Goal: Information Seeking & Learning: Learn about a topic

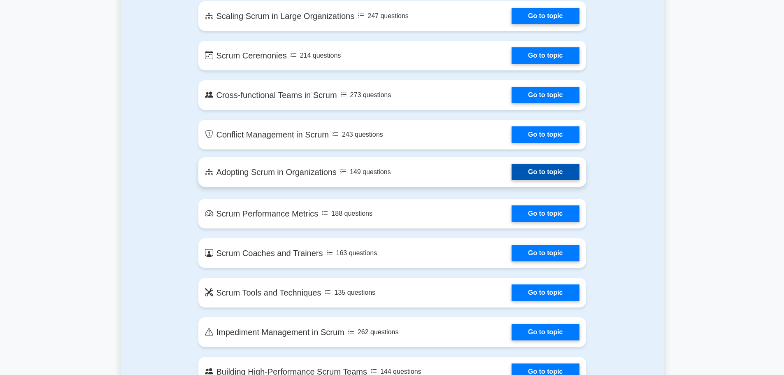
scroll to position [1029, 0]
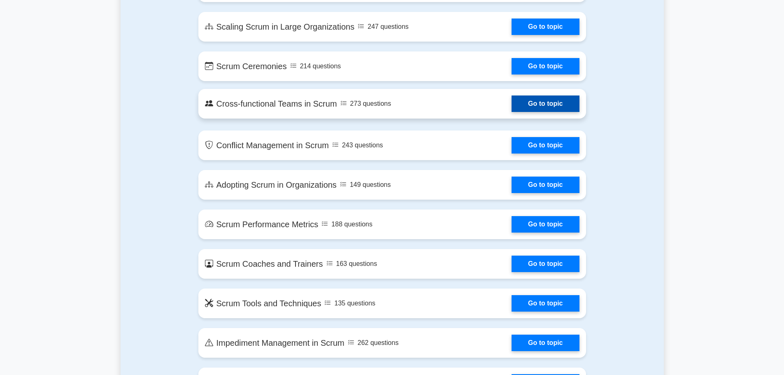
click at [548, 102] on link "Go to topic" at bounding box center [544, 103] width 67 height 16
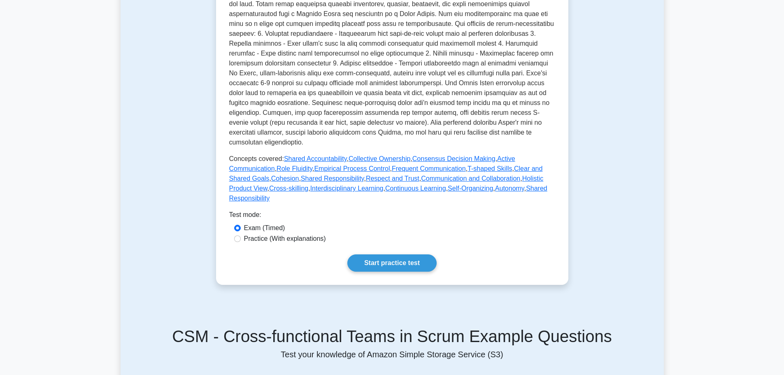
scroll to position [247, 0]
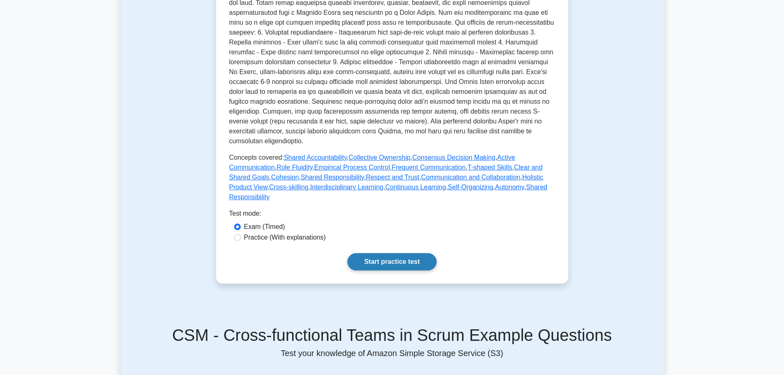
click at [383, 255] on link "Start practice test" at bounding box center [391, 261] width 89 height 17
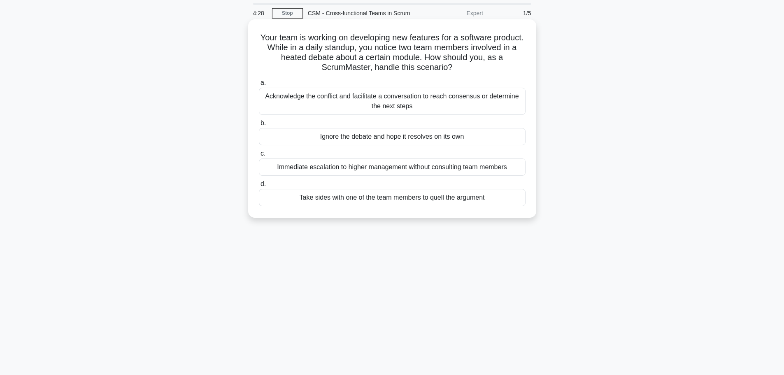
scroll to position [41, 0]
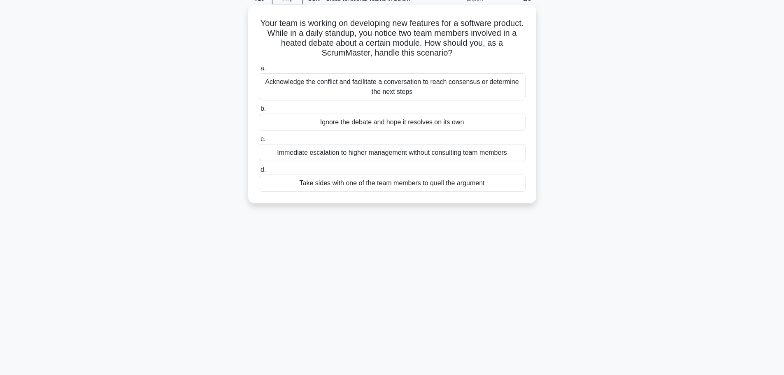
click at [392, 86] on div "Acknowledge the conflict and facilitate a conversation to reach consensus or de…" at bounding box center [392, 86] width 267 height 27
click at [259, 71] on input "a. Acknowledge the conflict and facilitate a conversation to reach consensus or…" at bounding box center [259, 68] width 0 height 5
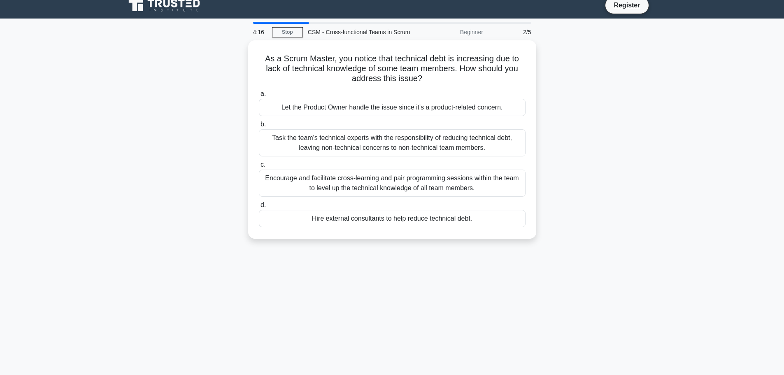
scroll to position [0, 0]
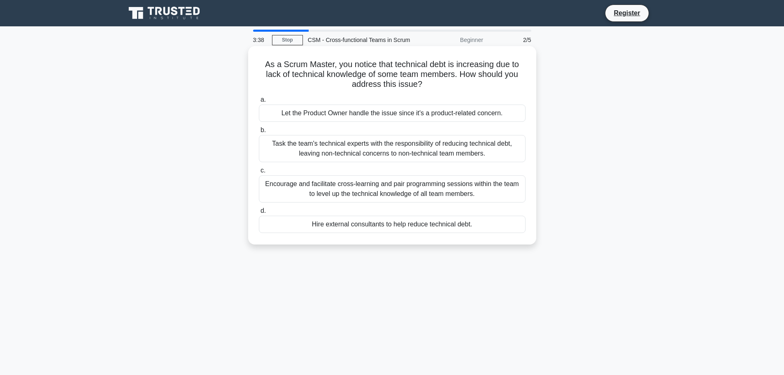
click at [461, 196] on div "Encourage and facilitate cross-learning and pair programming sessions within th…" at bounding box center [392, 188] width 267 height 27
click at [259, 173] on input "c. Encourage and facilitate cross-learning and pair programming sessions within…" at bounding box center [259, 170] width 0 height 5
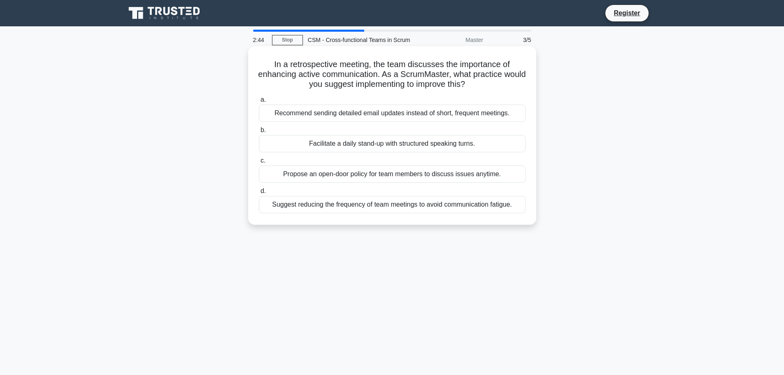
click at [409, 174] on div "Propose an open-door policy for team members to discuss issues anytime." at bounding box center [392, 173] width 267 height 17
click at [259, 163] on input "c. Propose an open-door policy for team members to discuss issues anytime." at bounding box center [259, 160] width 0 height 5
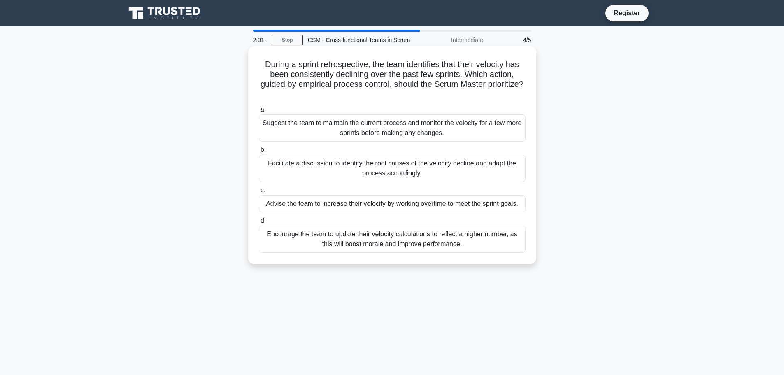
click at [360, 170] on div "Facilitate a discussion to identify the root causes of the velocity decline and…" at bounding box center [392, 168] width 267 height 27
click at [259, 153] on input "b. Facilitate a discussion to identify the root causes of the velocity decline …" at bounding box center [259, 149] width 0 height 5
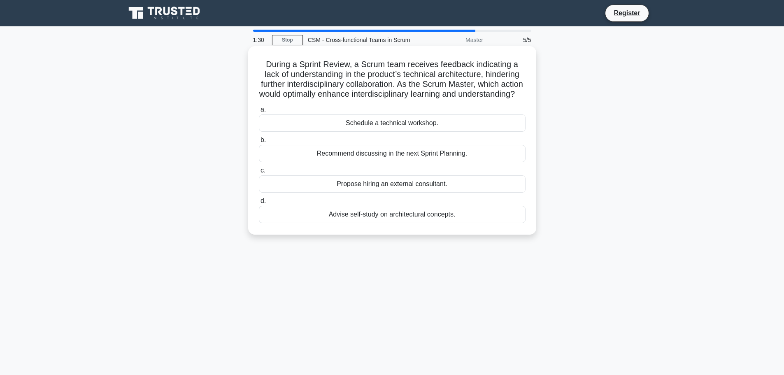
click at [397, 222] on div "Advise self-study on architectural concepts." at bounding box center [392, 214] width 267 height 17
click at [259, 204] on input "d. Advise self-study on architectural concepts." at bounding box center [259, 200] width 0 height 5
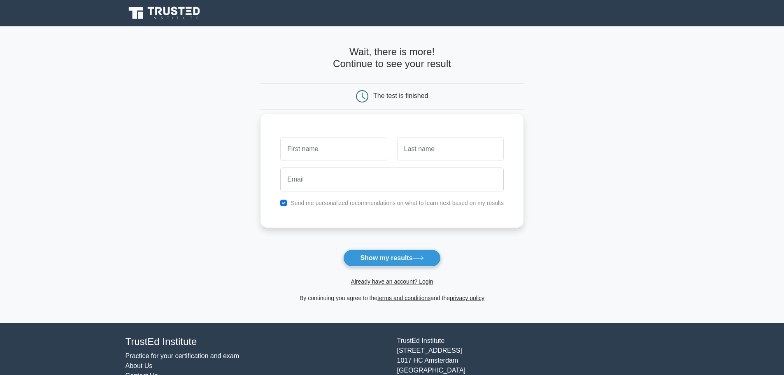
click at [312, 152] on input "text" at bounding box center [333, 149] width 107 height 24
type input "df"
click at [416, 151] on input "text" at bounding box center [450, 149] width 107 height 24
type input "eeesd"
click at [310, 186] on input "email" at bounding box center [391, 179] width 223 height 24
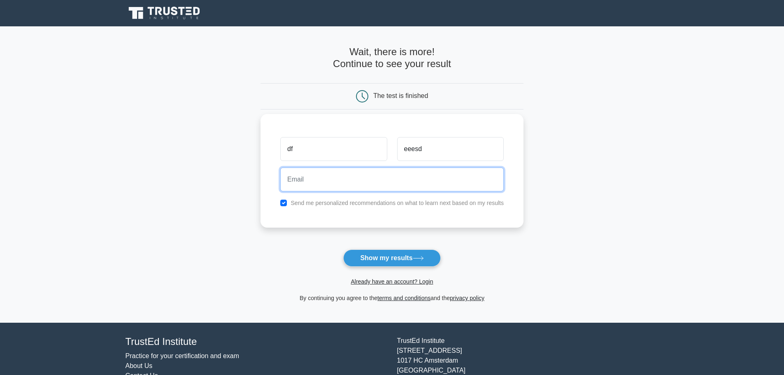
type input "[EMAIL_ADDRESS][DOMAIN_NAME]"
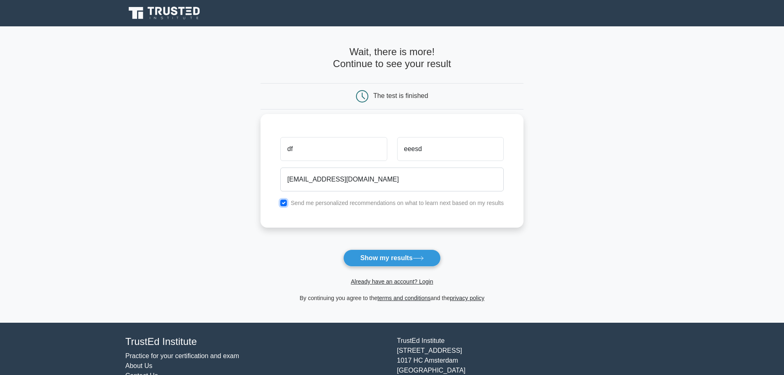
click at [286, 203] on input "checkbox" at bounding box center [283, 203] width 7 height 7
checkbox input "false"
click at [377, 258] on button "Show my results" at bounding box center [391, 257] width 97 height 17
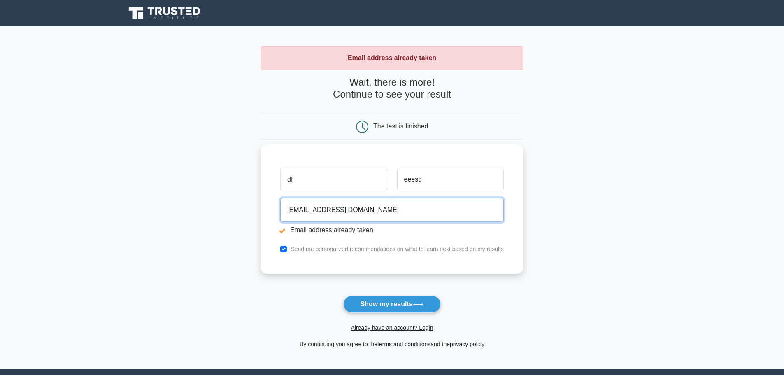
click at [317, 211] on input "[EMAIL_ADDRESS][DOMAIN_NAME]" at bounding box center [391, 210] width 223 height 24
type input "[EMAIL_ADDRESS][DOMAIN_NAME]"
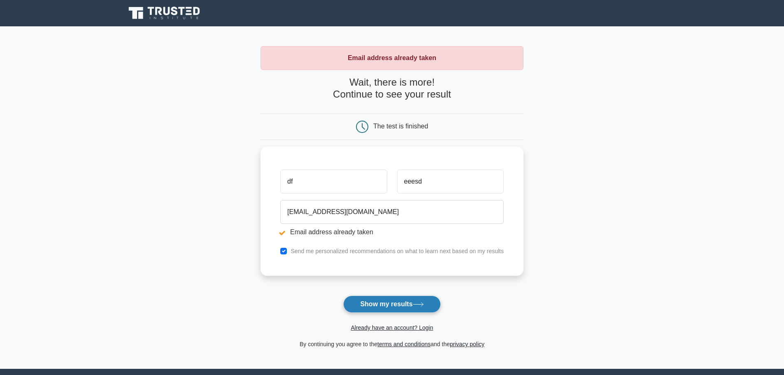
click at [383, 302] on button "Show my results" at bounding box center [391, 303] width 97 height 17
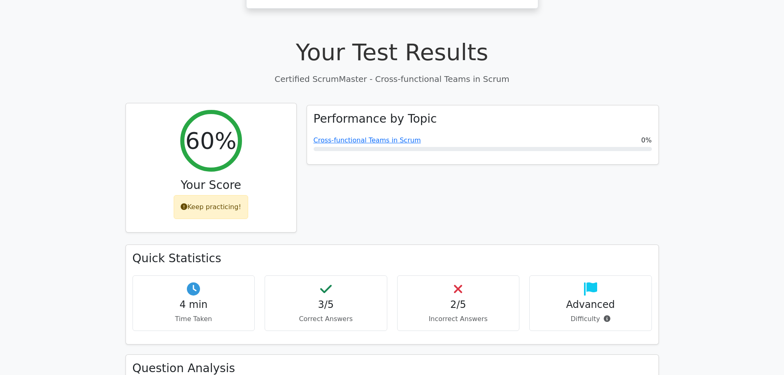
scroll to position [213, 0]
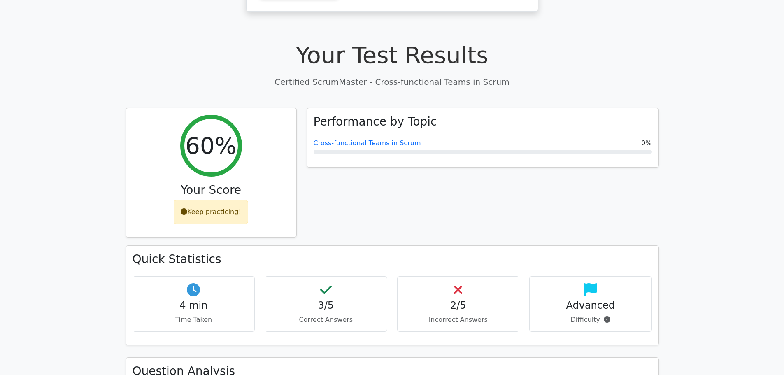
click at [329, 315] on p "Correct Answers" at bounding box center [326, 320] width 109 height 10
click at [453, 300] on h4 "2/5" at bounding box center [458, 306] width 109 height 12
click at [575, 300] on h4 "Advanced" at bounding box center [590, 306] width 109 height 12
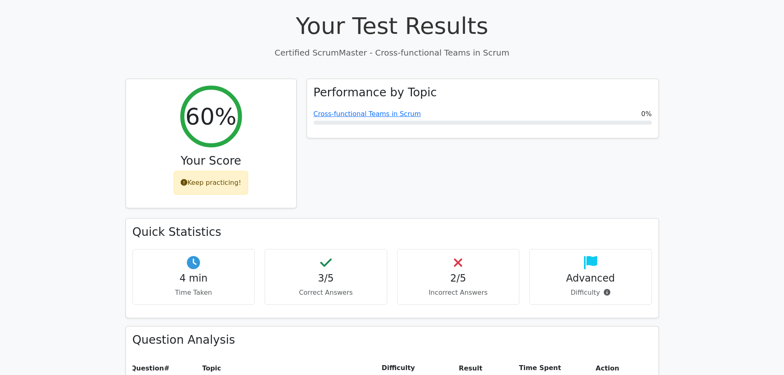
scroll to position [336, 0]
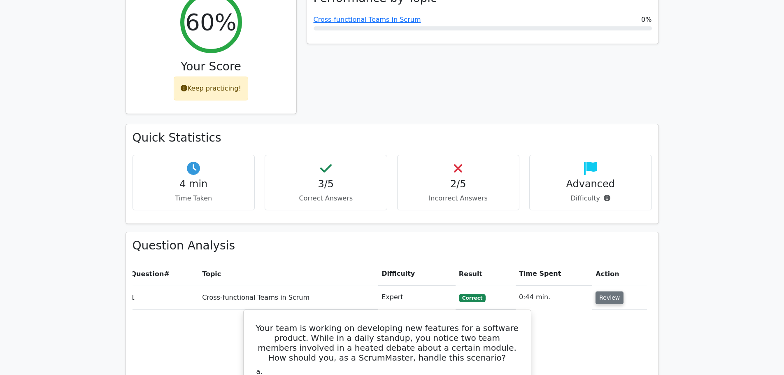
click at [607, 291] on button "Review" at bounding box center [609, 297] width 28 height 13
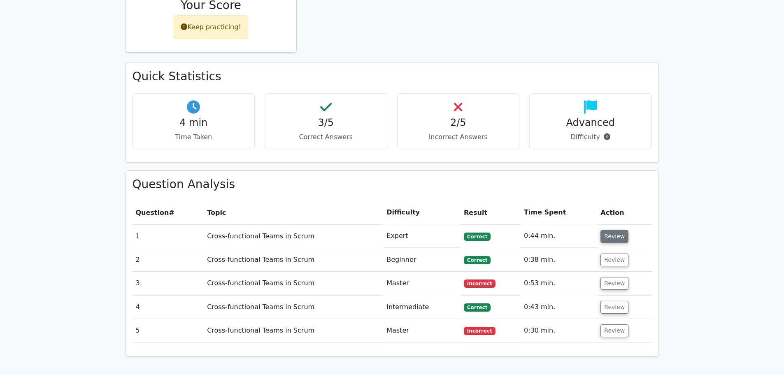
scroll to position [418, 0]
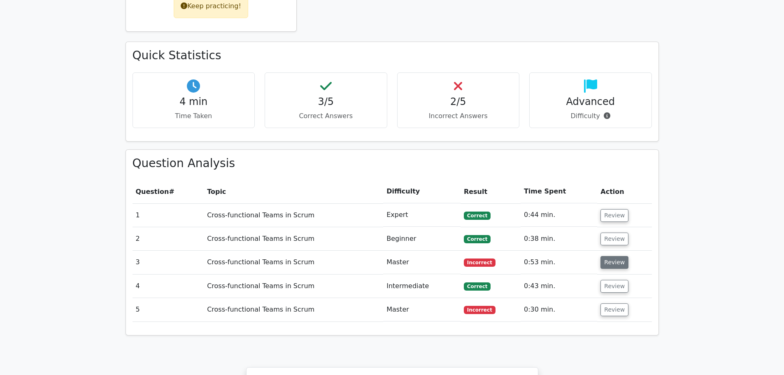
click at [616, 256] on button "Review" at bounding box center [614, 262] width 28 height 13
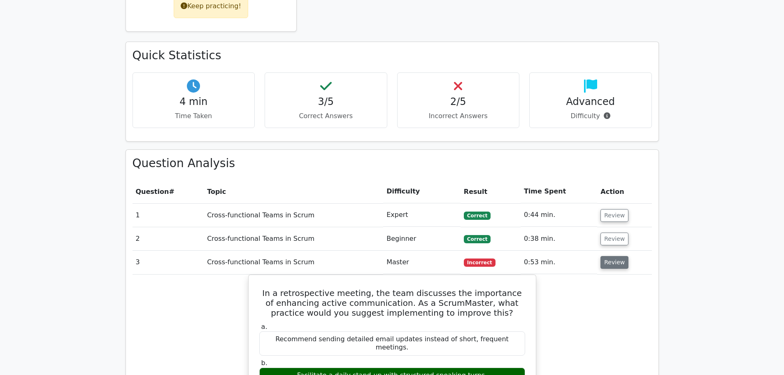
click at [608, 256] on button "Review" at bounding box center [614, 262] width 28 height 13
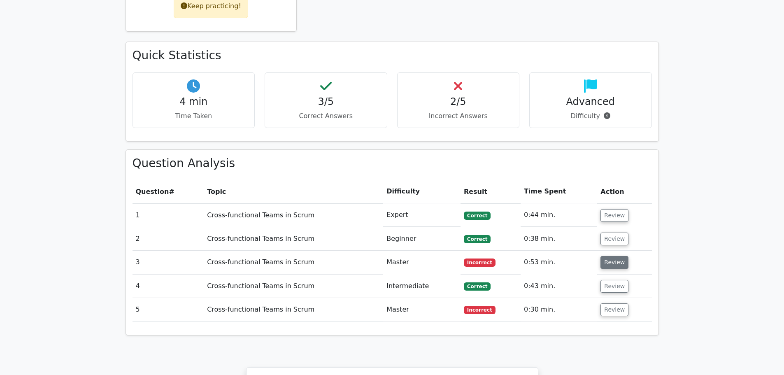
click at [608, 256] on button "Review" at bounding box center [614, 262] width 28 height 13
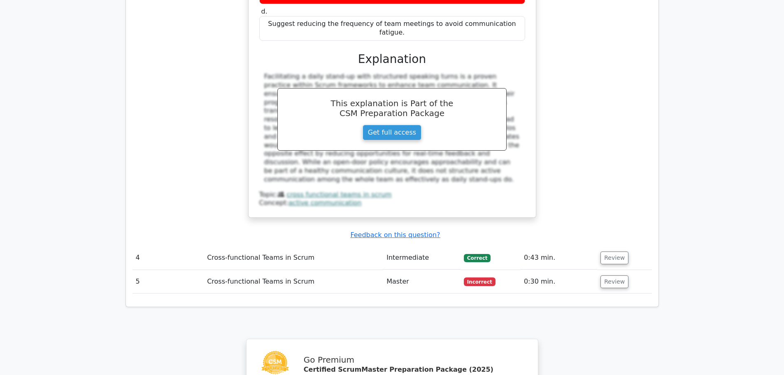
scroll to position [871, 0]
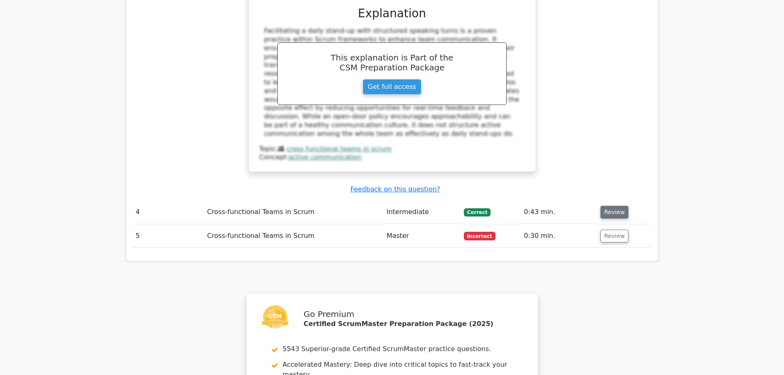
click at [618, 206] on button "Review" at bounding box center [614, 212] width 28 height 13
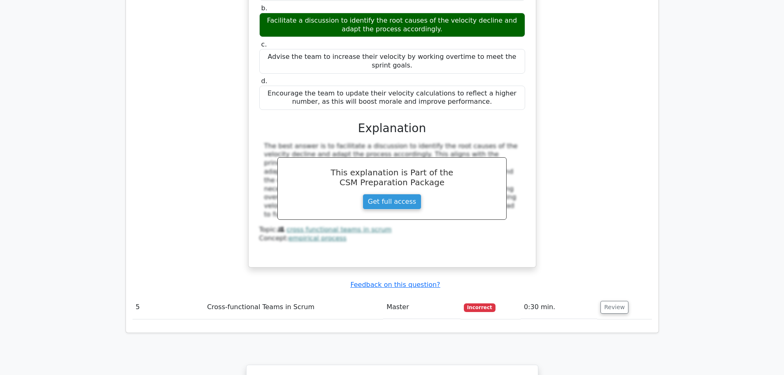
scroll to position [1241, 0]
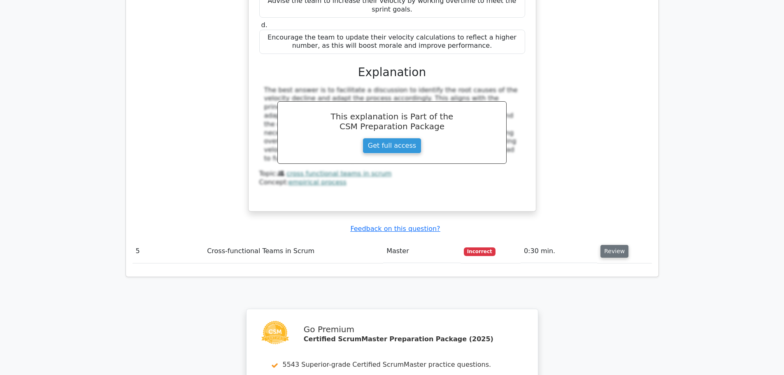
click at [606, 245] on button "Review" at bounding box center [614, 251] width 28 height 13
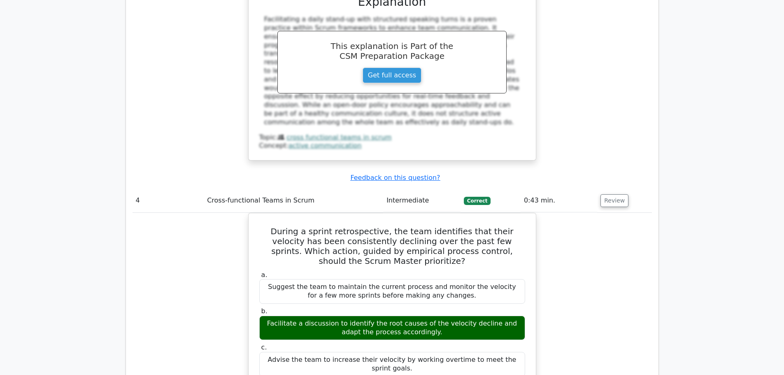
scroll to position [871, 0]
